Goal: Transaction & Acquisition: Download file/media

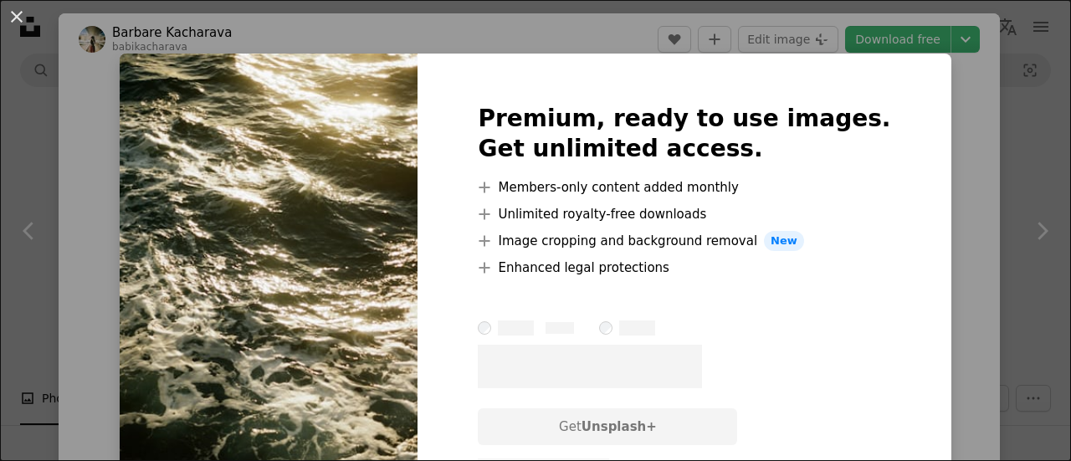
scroll to position [4500, 0]
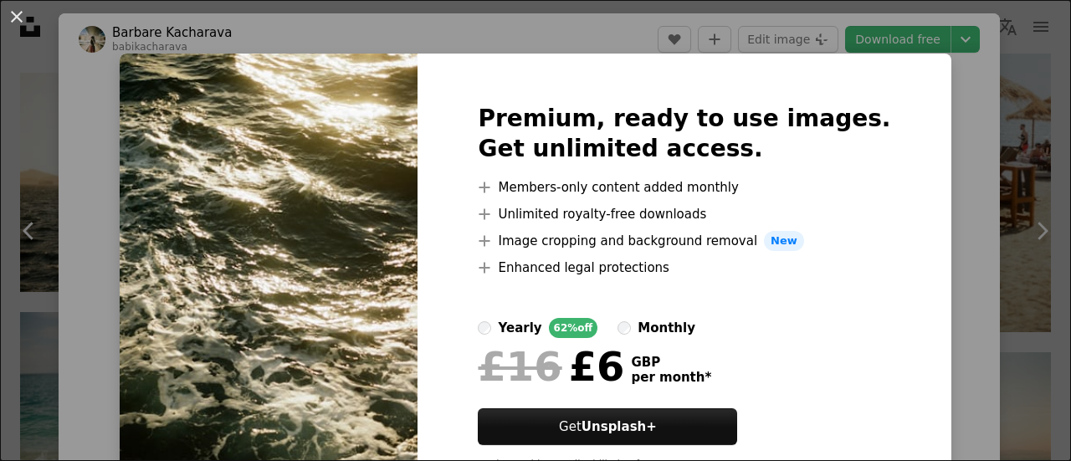
click at [948, 88] on div "An X shape Premium, ready to use images. Get unlimited access. A plus sign Memb…" at bounding box center [535, 230] width 1071 height 461
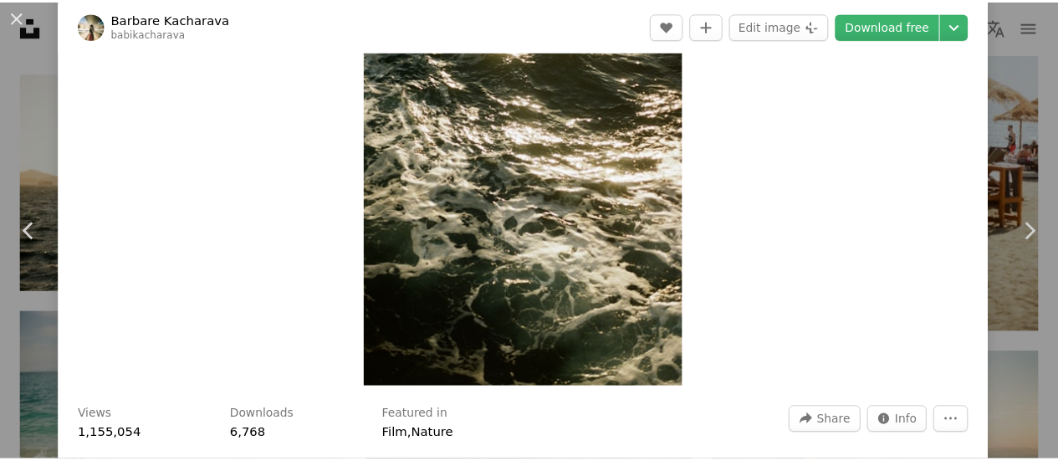
scroll to position [180, 0]
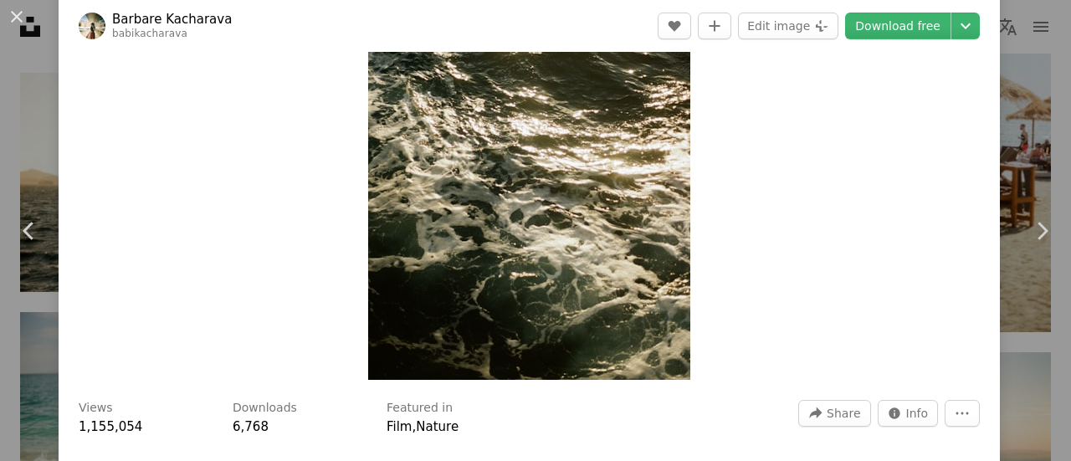
click at [954, 11] on header "[PERSON_NAME] Kacharava babikacharava A heart A plus sign Edit image Plus sign …" at bounding box center [529, 26] width 941 height 52
click at [952, 31] on icon "Chevron down" at bounding box center [965, 26] width 27 height 20
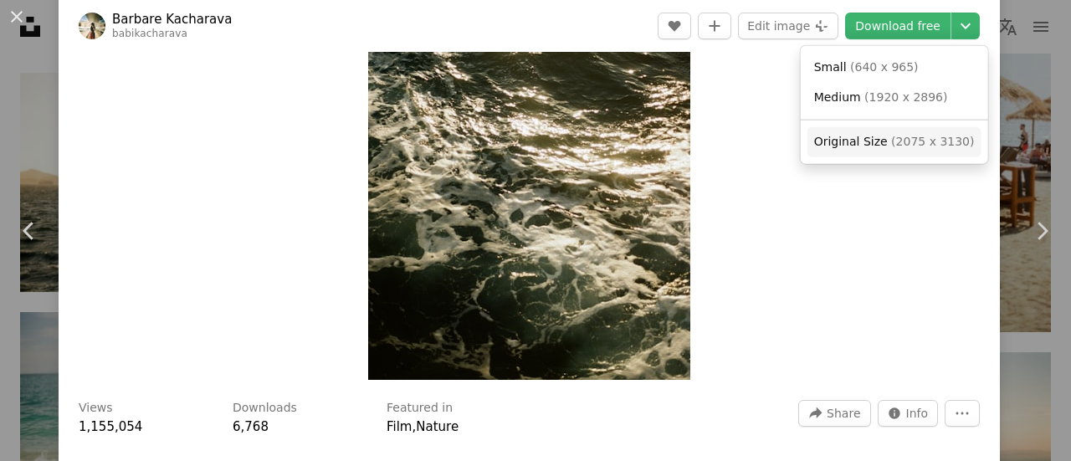
click at [850, 146] on span "Original Size" at bounding box center [851, 141] width 74 height 13
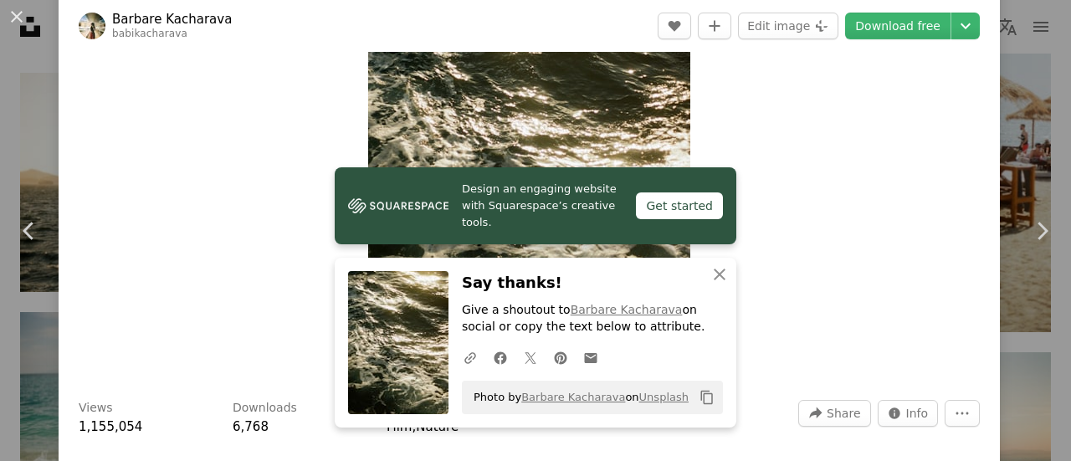
click at [855, 175] on div "Zoom in" at bounding box center [529, 136] width 941 height 503
click at [932, 146] on div "Zoom in" at bounding box center [529, 136] width 941 height 503
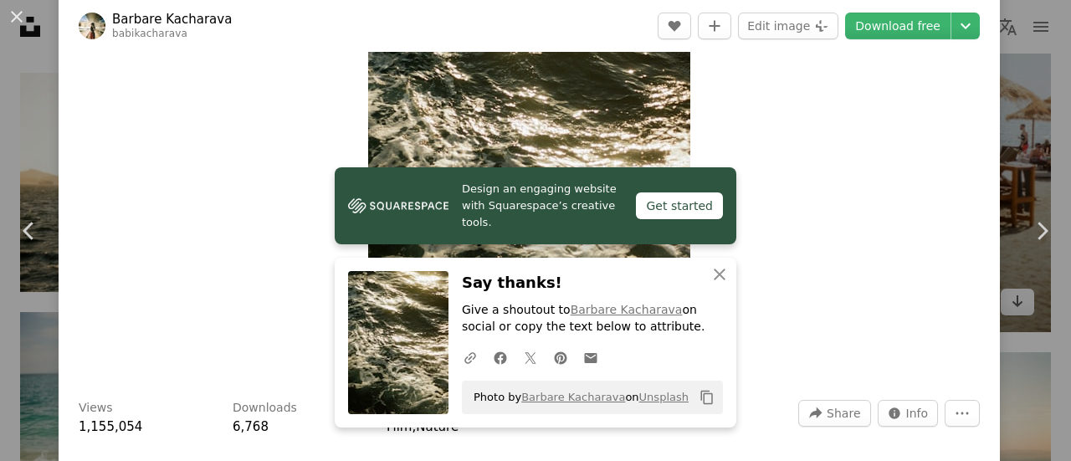
click at [1007, 130] on div "An X shape Chevron left Chevron right [PERSON_NAME] Kacharava babikacharava A h…" at bounding box center [535, 230] width 1071 height 461
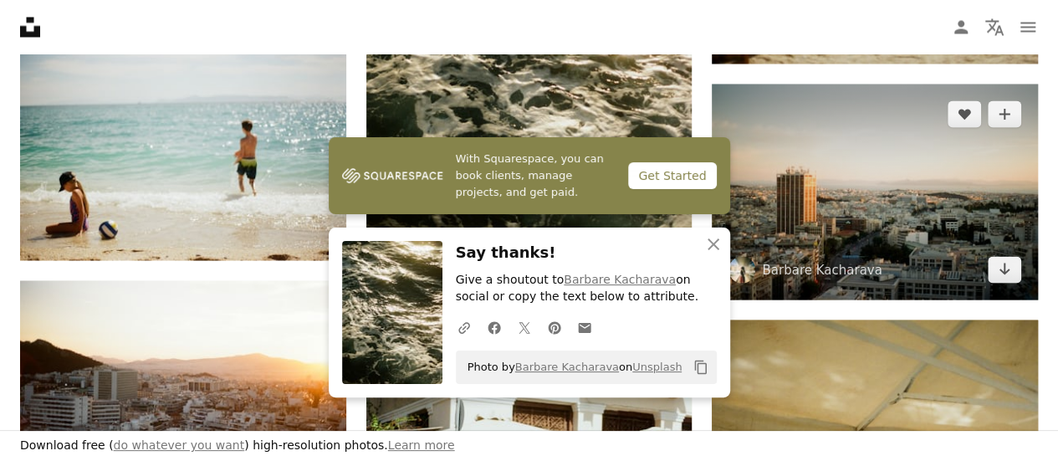
scroll to position [4719, 0]
